Goal: Use online tool/utility: Utilize a website feature to perform a specific function

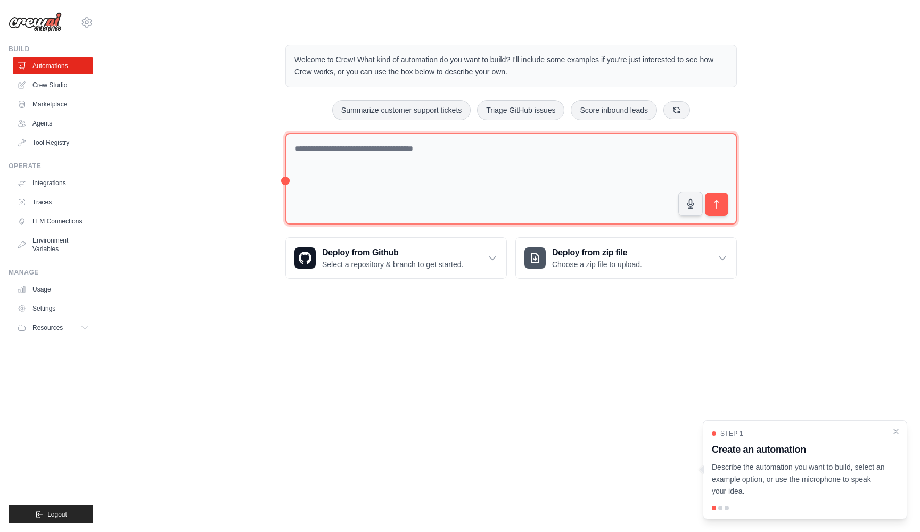
click at [476, 186] on textarea at bounding box center [510, 179] width 451 height 92
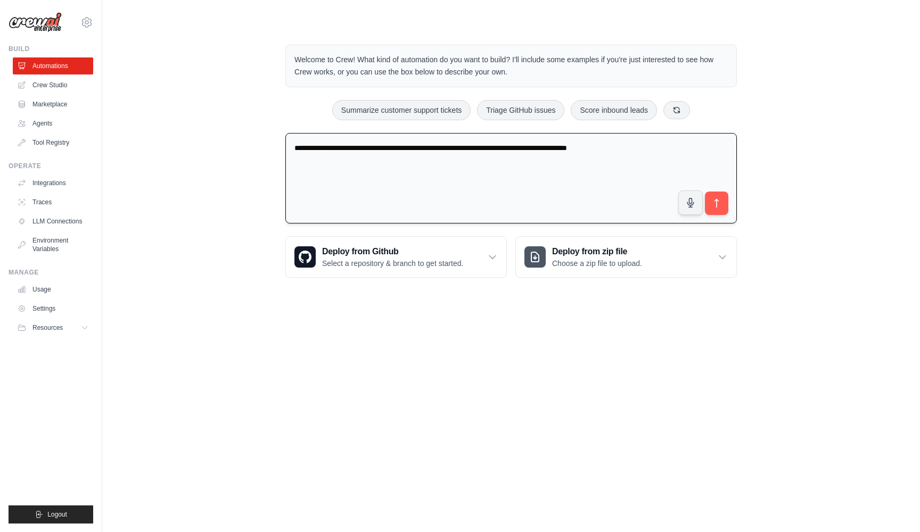
type textarea "**********"
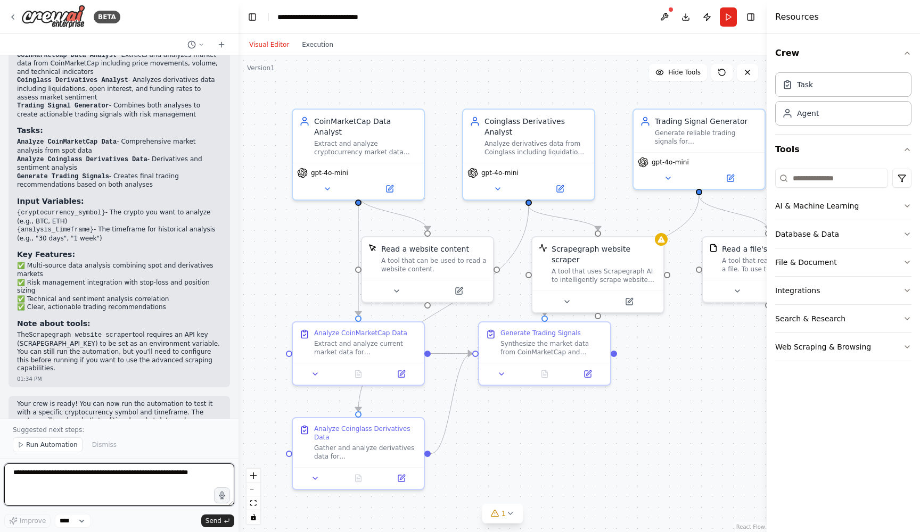
scroll to position [731, 0]
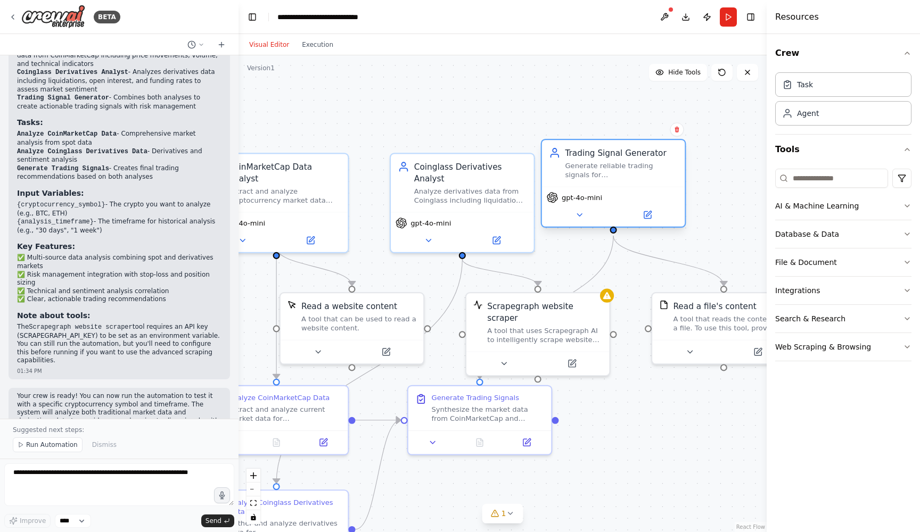
drag, startPoint x: 687, startPoint y: 198, endPoint x: 655, endPoint y: 188, distance: 34.0
click at [655, 188] on div "Trading Signal Generator Generate reliable trading signals for {cryptocurrency_…" at bounding box center [613, 183] width 145 height 89
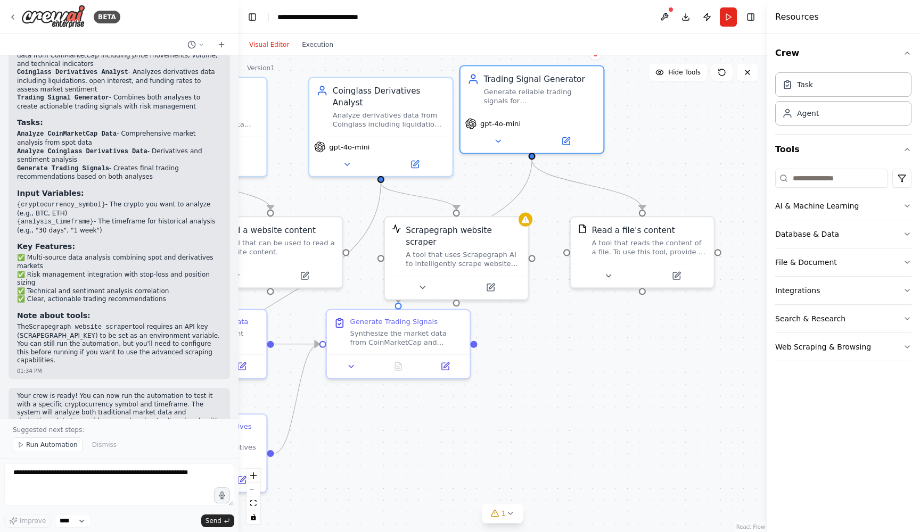
drag, startPoint x: 711, startPoint y: 235, endPoint x: 651, endPoint y: 152, distance: 102.8
click at [651, 152] on div ".deletable-edge-delete-btn { width: 20px; height: 20px; border: 0px solid #ffff…" at bounding box center [502, 293] width 528 height 477
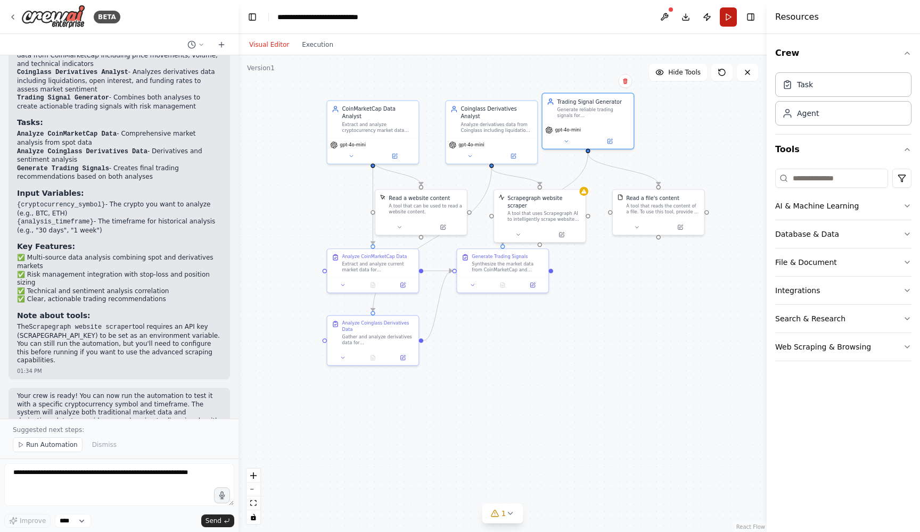
click at [731, 22] on button "Run" at bounding box center [727, 16] width 17 height 19
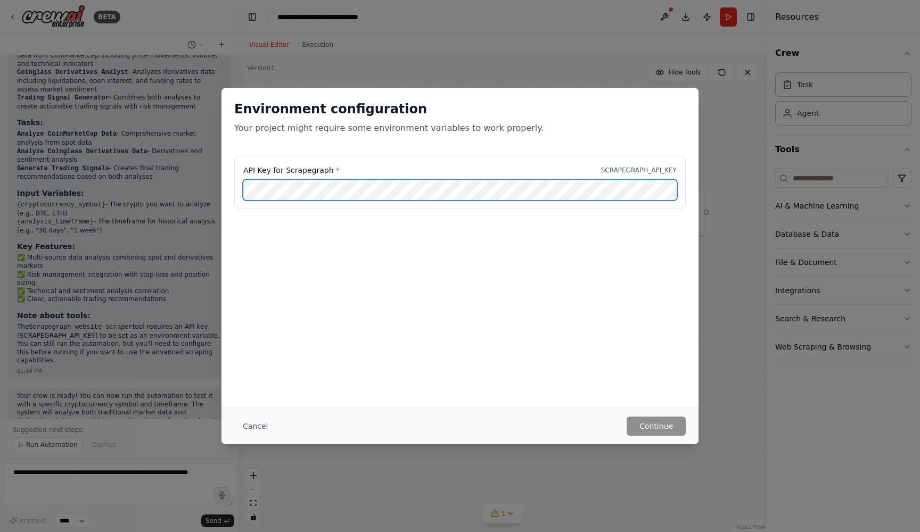
scroll to position [0, 0]
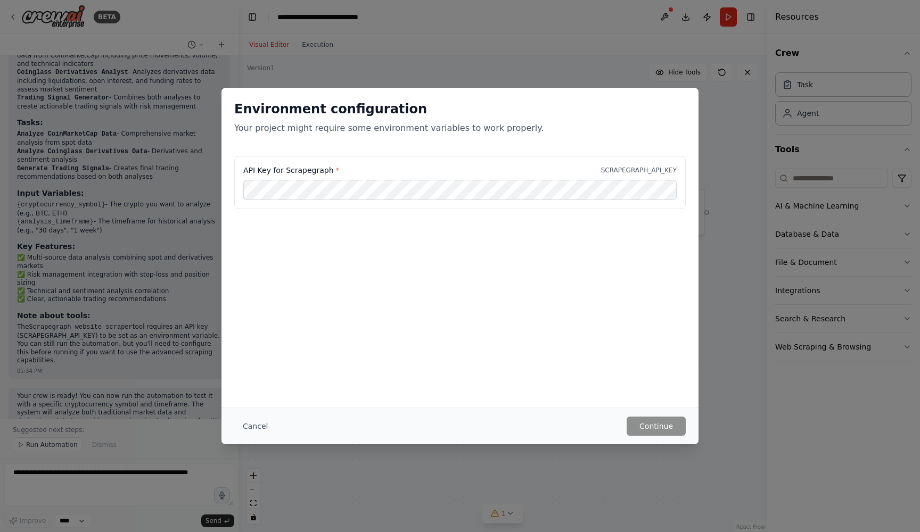
click at [594, 76] on div "Environment configuration Your project might require some environment variables…" at bounding box center [460, 266] width 920 height 532
click at [698, 115] on div "Environment configuration Your project might require some environment variables…" at bounding box center [460, 266] width 920 height 532
click at [249, 430] on button "Cancel" at bounding box center [255, 426] width 42 height 19
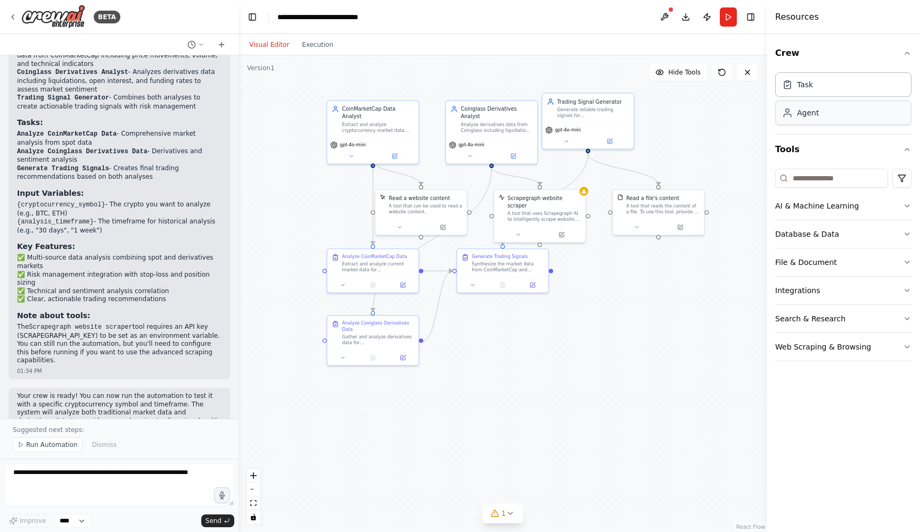
click at [809, 114] on div "Agent" at bounding box center [808, 112] width 22 height 11
click at [824, 112] on div "Agent" at bounding box center [843, 113] width 136 height 24
click at [819, 121] on div "Agent" at bounding box center [843, 113] width 136 height 24
click at [821, 120] on div "Agent" at bounding box center [843, 113] width 136 height 24
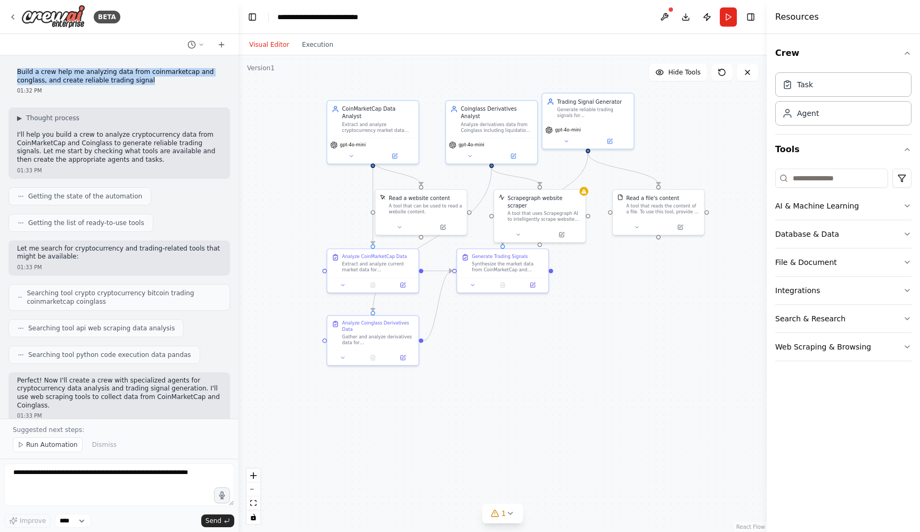
drag, startPoint x: 18, startPoint y: 71, endPoint x: 167, endPoint y: 83, distance: 150.0
click at [167, 83] on p "Build a crew help me analyzing data from coinmarketcap and conglass, and create…" at bounding box center [119, 76] width 204 height 16
copy p "Build a crew help me analyzing data from coinmarketcap and conglass, and create…"
